Goal: Task Accomplishment & Management: Manage account settings

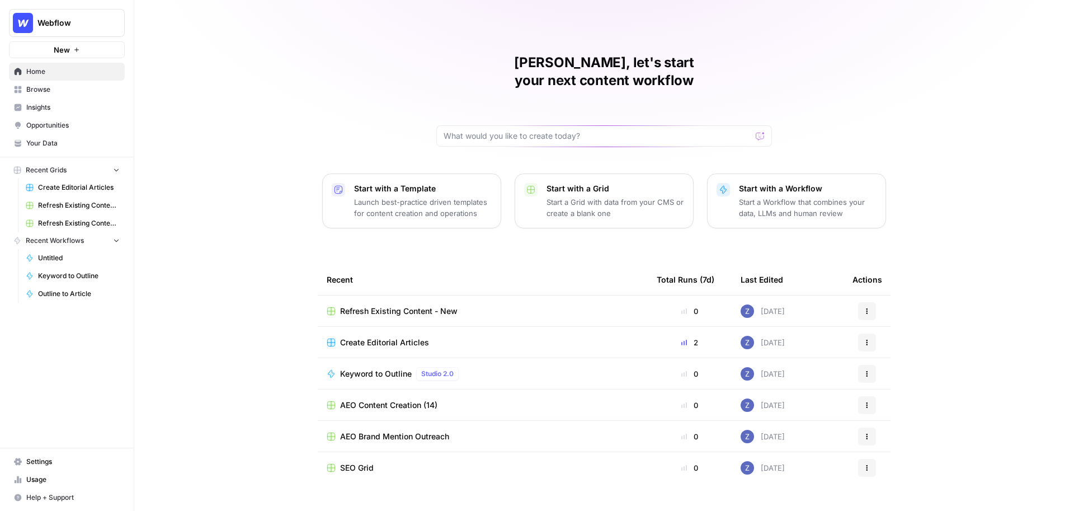
click at [58, 19] on span "Webflow" at bounding box center [71, 22] width 68 height 11
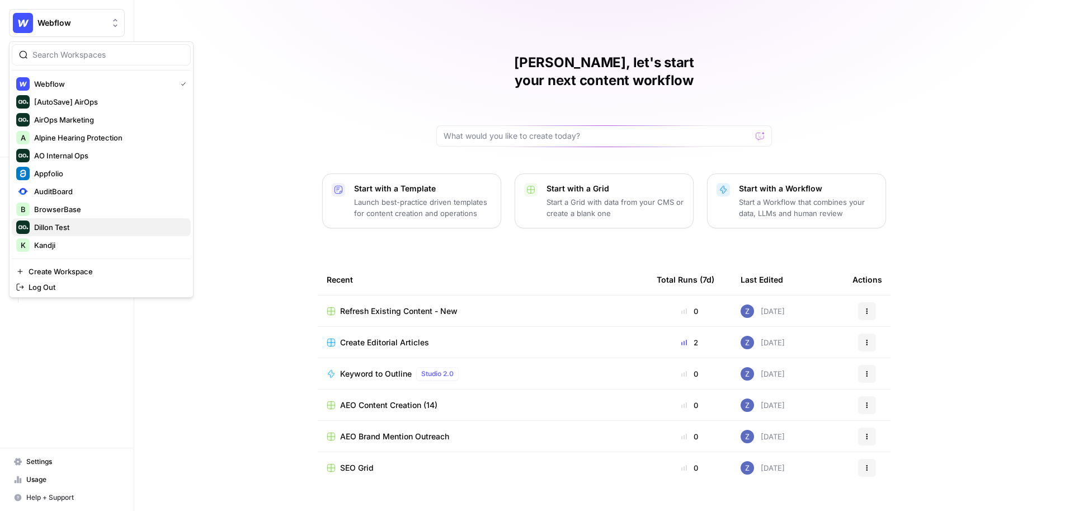
click at [71, 232] on span "Dillon Test" at bounding box center [108, 227] width 148 height 11
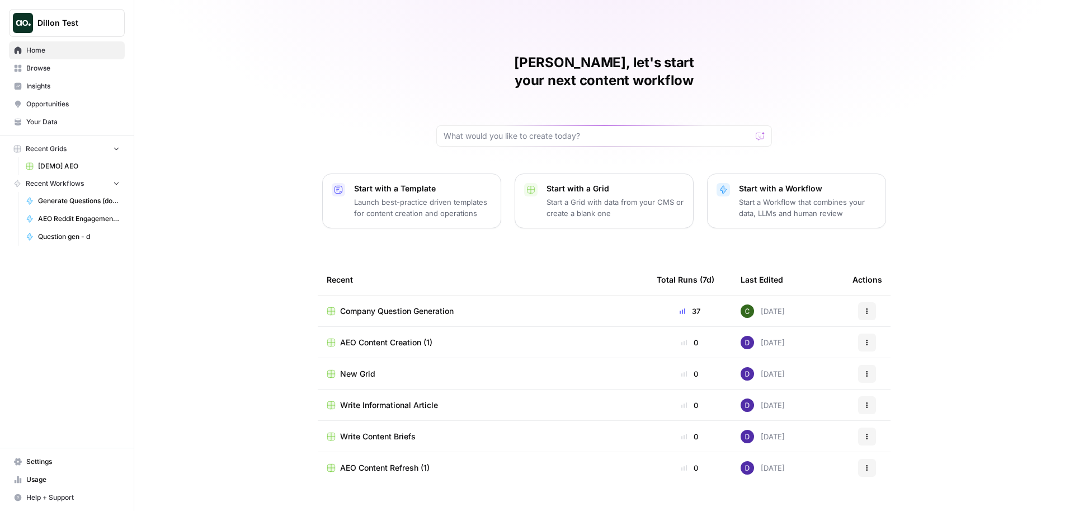
click at [68, 166] on span "[DEMO] AEO" at bounding box center [79, 166] width 82 height 10
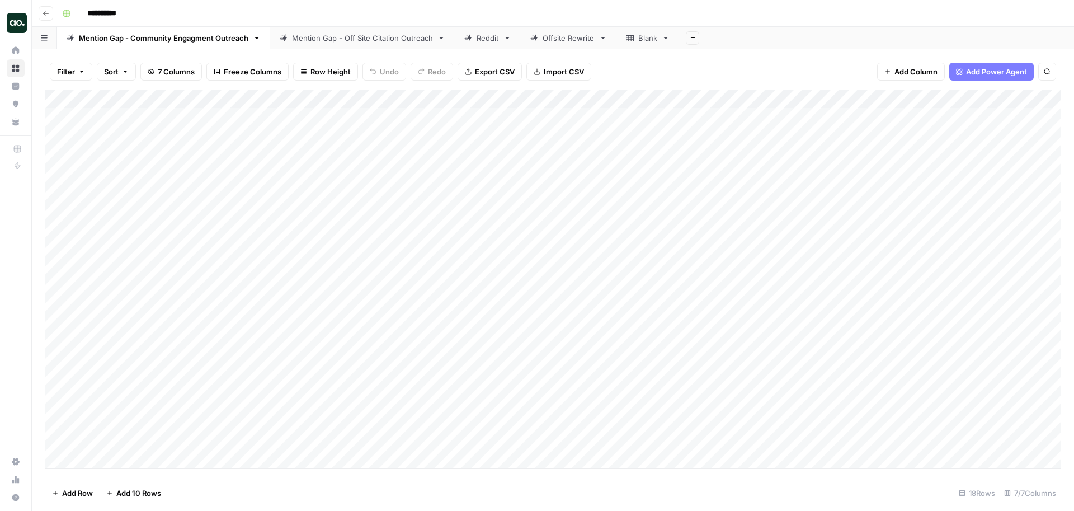
click at [173, 36] on div "Mention Gap - Community Engagment Outreach" at bounding box center [164, 37] width 170 height 11
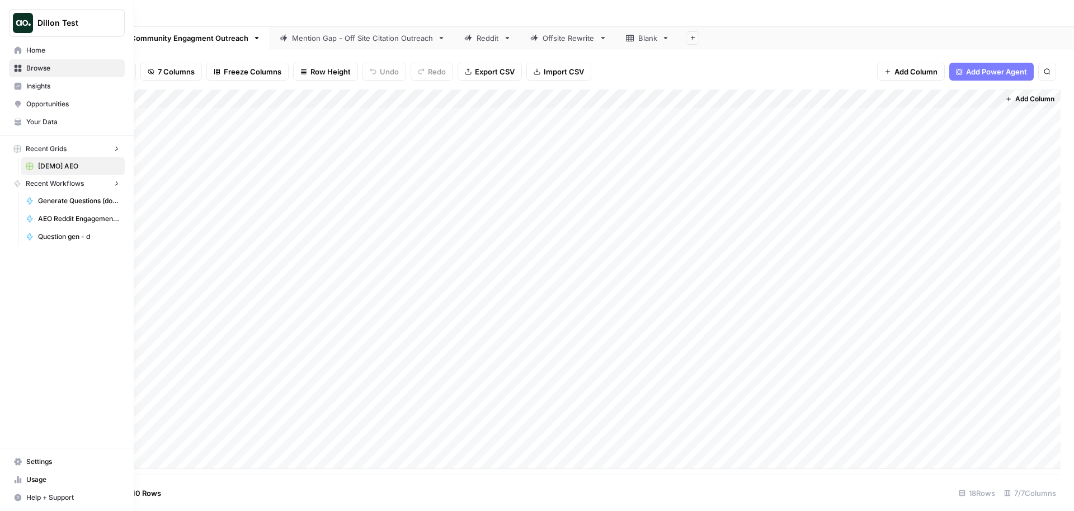
click at [16, 460] on icon at bounding box center [18, 461] width 8 height 7
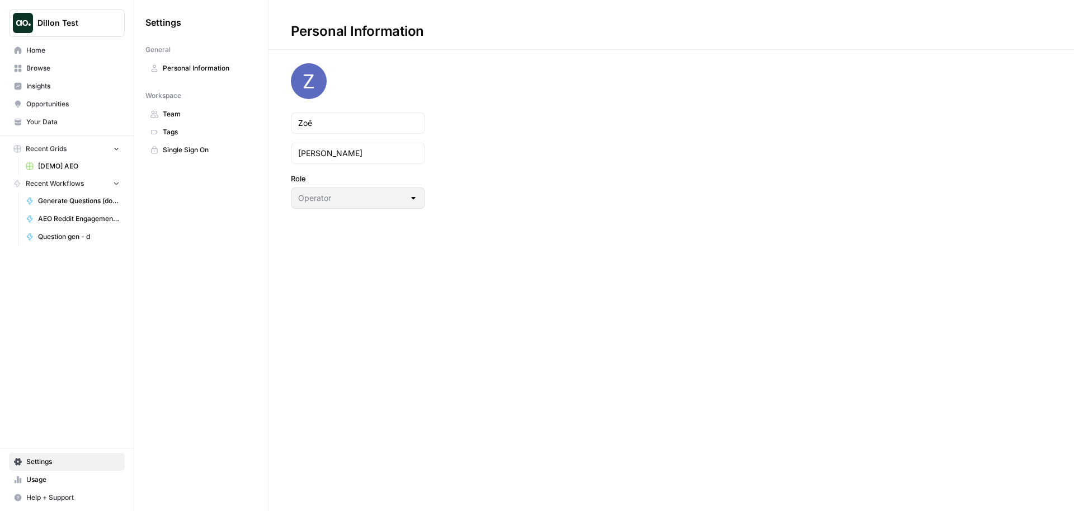
click at [240, 116] on span "Team" at bounding box center [207, 114] width 89 height 10
